Goal: Find specific page/section: Find specific page/section

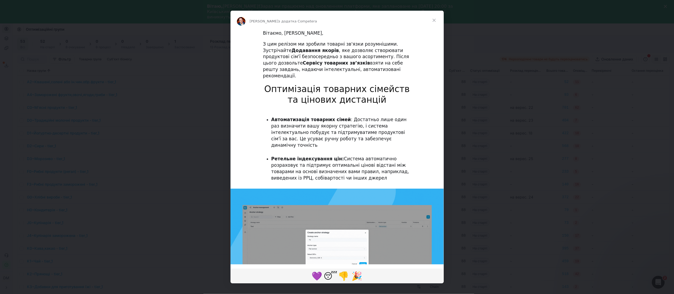
click at [434, 18] on span "Закрити" at bounding box center [433, 20] width 19 height 19
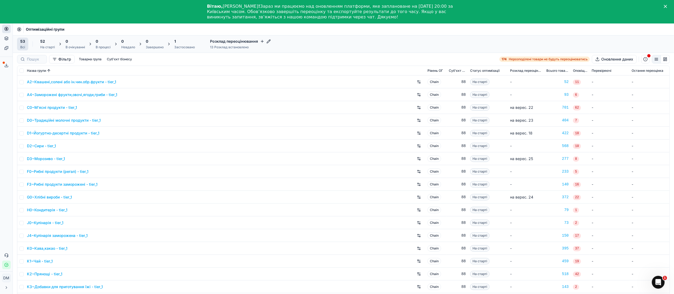
click at [667, 6] on icon "Закрити" at bounding box center [665, 6] width 3 height 3
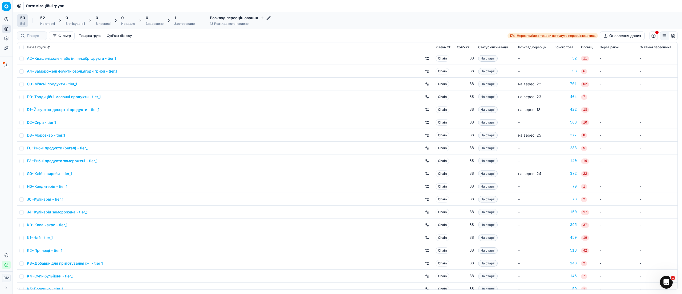
click at [83, 72] on link "A4~Заморожені фрукти,овочі,ягоди,гриби - tier_1" at bounding box center [72, 70] width 90 height 5
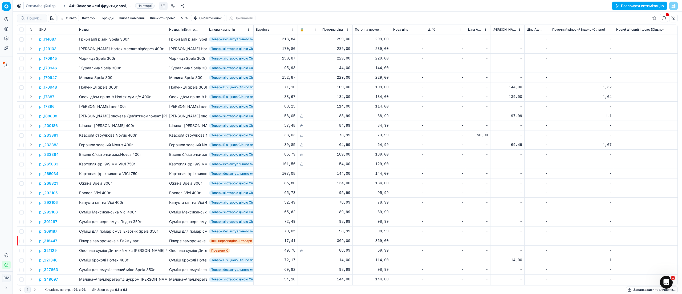
click at [141, 20] on button "Цінова кампанія" at bounding box center [132, 18] width 30 height 6
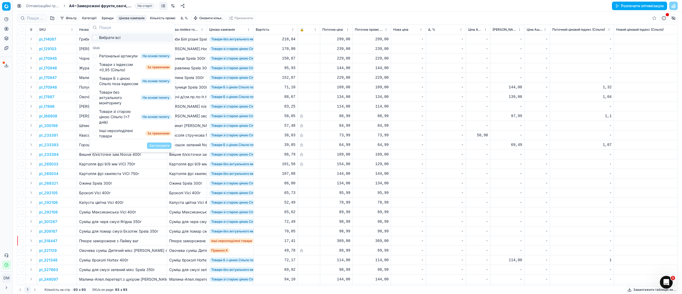
click at [130, 19] on button "Цінова кампанія" at bounding box center [132, 18] width 30 height 6
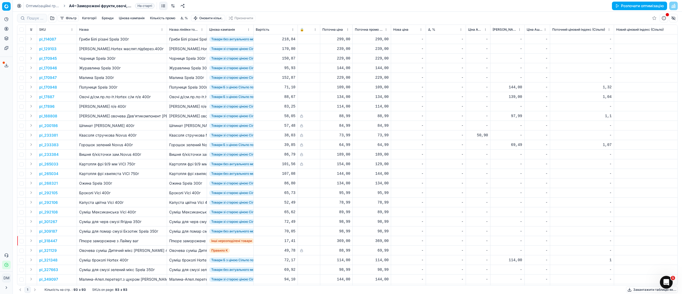
click at [130, 19] on button "Цінова кампанія" at bounding box center [132, 18] width 30 height 6
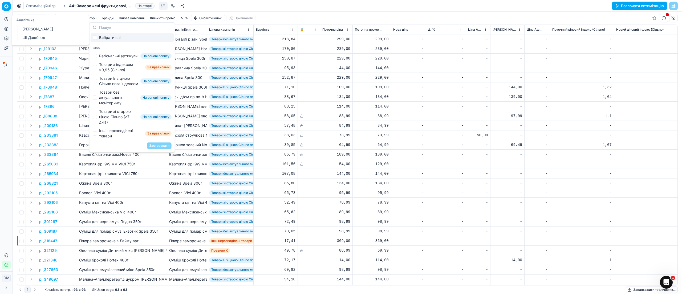
click at [5, 19] on icon at bounding box center [6, 19] width 4 height 4
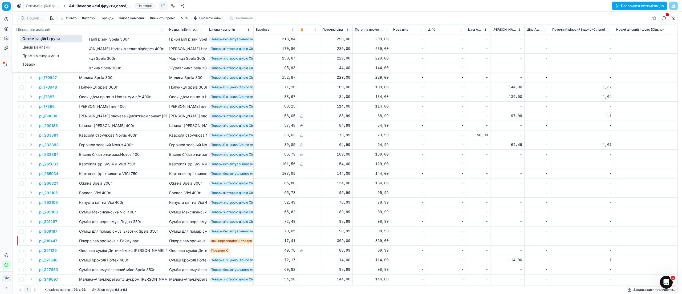
click at [25, 44] on link "Цінові кампанії" at bounding box center [51, 46] width 62 height 7
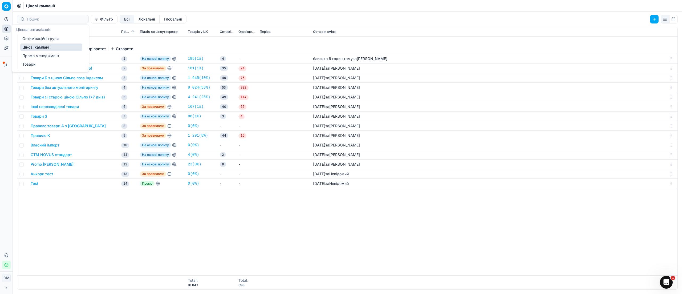
click at [25, 39] on link "Оптимізаційні групи" at bounding box center [51, 38] width 62 height 7
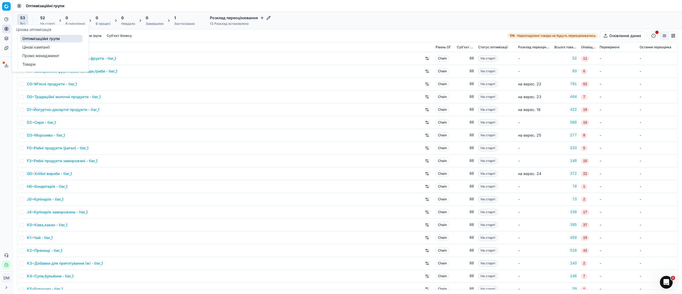
click at [45, 40] on link "Оптимізаційні групи" at bounding box center [51, 38] width 62 height 7
click at [32, 39] on link "Оптимізаційні групи" at bounding box center [51, 38] width 62 height 7
